Goal: Use online tool/utility: Utilize a website feature to perform a specific function

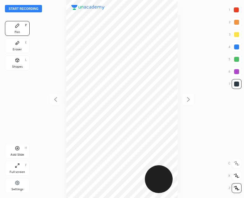
scroll to position [198, 145]
click at [14, 148] on div "Add Slide H" at bounding box center [17, 151] width 25 height 15
click at [178, 77] on div at bounding box center [121, 99] width 145 height 198
click at [52, 98] on icon at bounding box center [55, 99] width 7 height 7
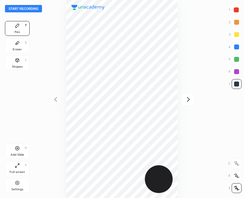
click at [190, 101] on icon at bounding box center [188, 99] width 7 height 7
click at [56, 99] on icon at bounding box center [55, 99] width 7 height 7
click at [192, 102] on icon at bounding box center [188, 99] width 7 height 7
click at [57, 99] on icon at bounding box center [55, 99] width 7 height 7
